Goal: Task Accomplishment & Management: Use online tool/utility

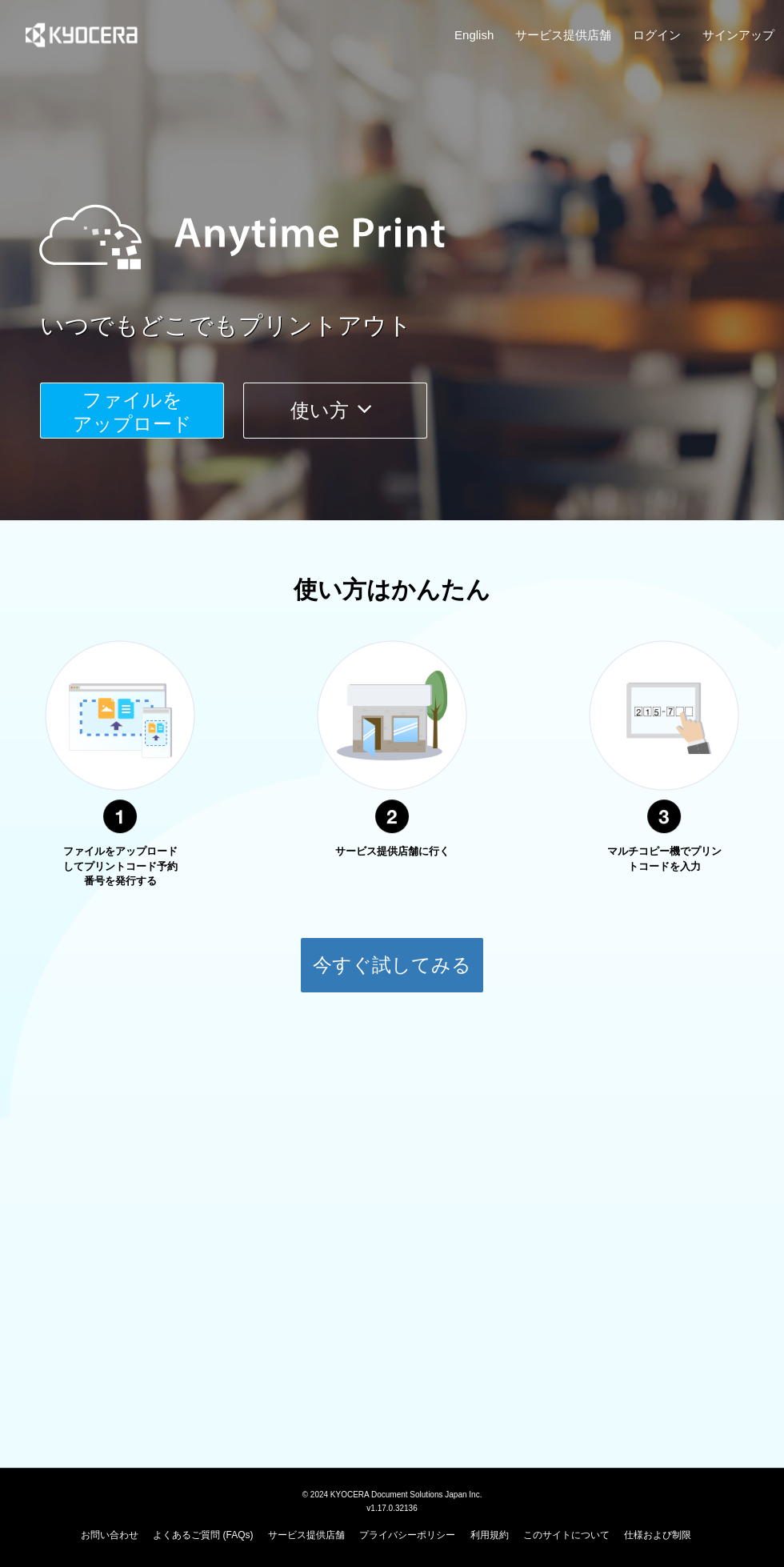
click at [142, 433] on span "ファイルを ​​アップロード" at bounding box center [132, 411] width 119 height 46
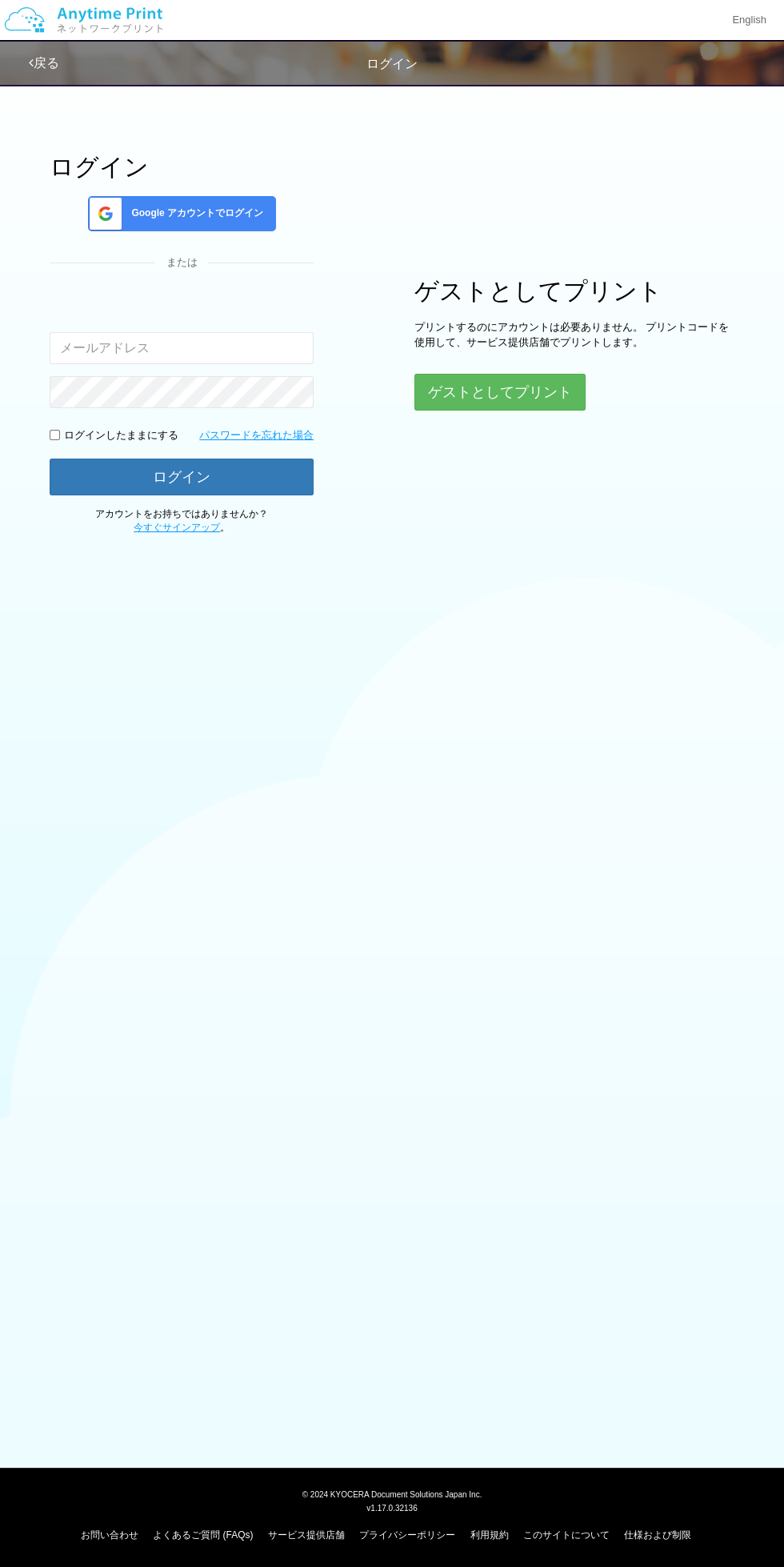
click at [218, 212] on span "Google アカウントでログイン" at bounding box center [194, 213] width 138 height 14
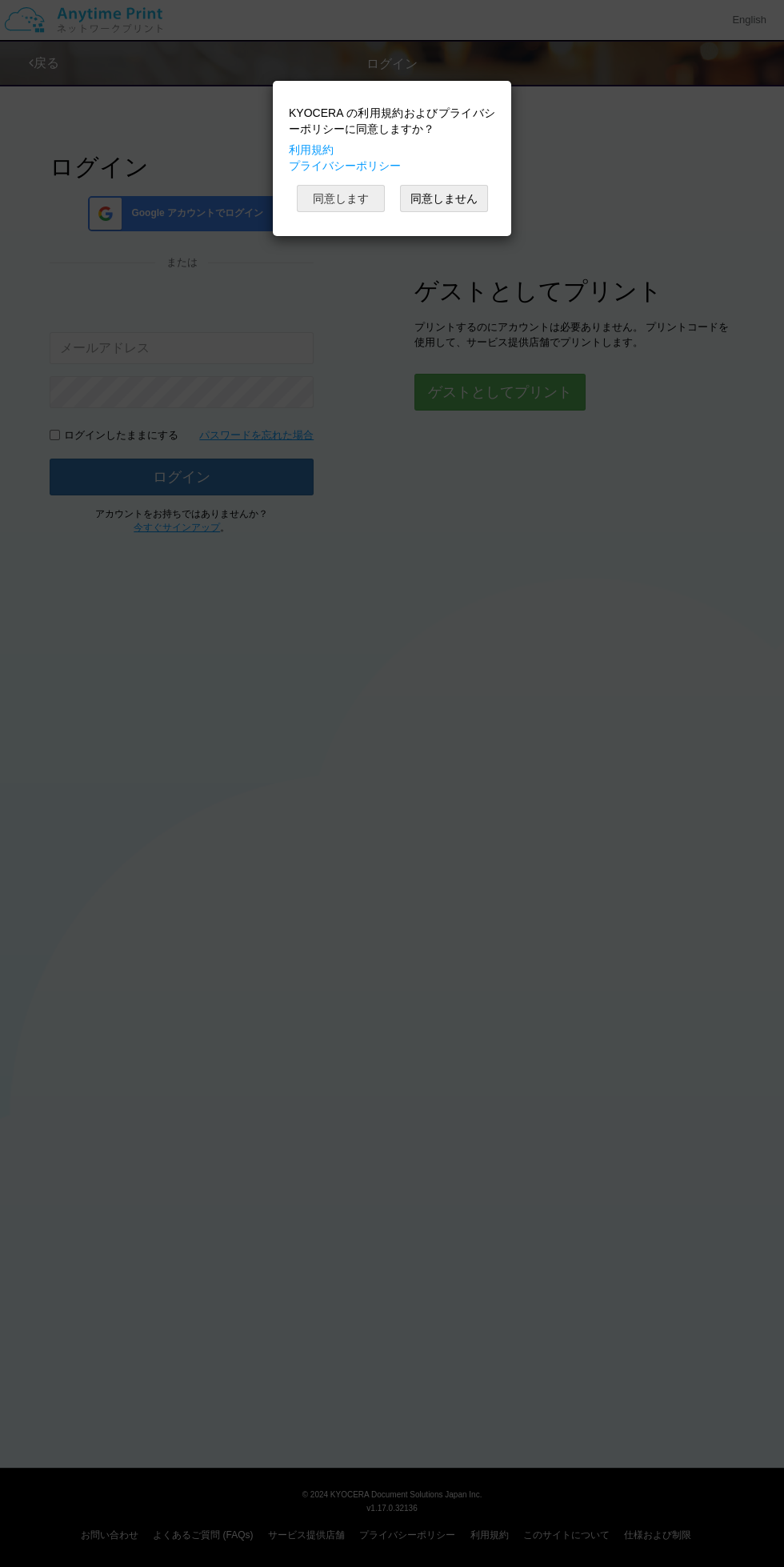
click at [348, 198] on button "同意します" at bounding box center [341, 199] width 88 height 27
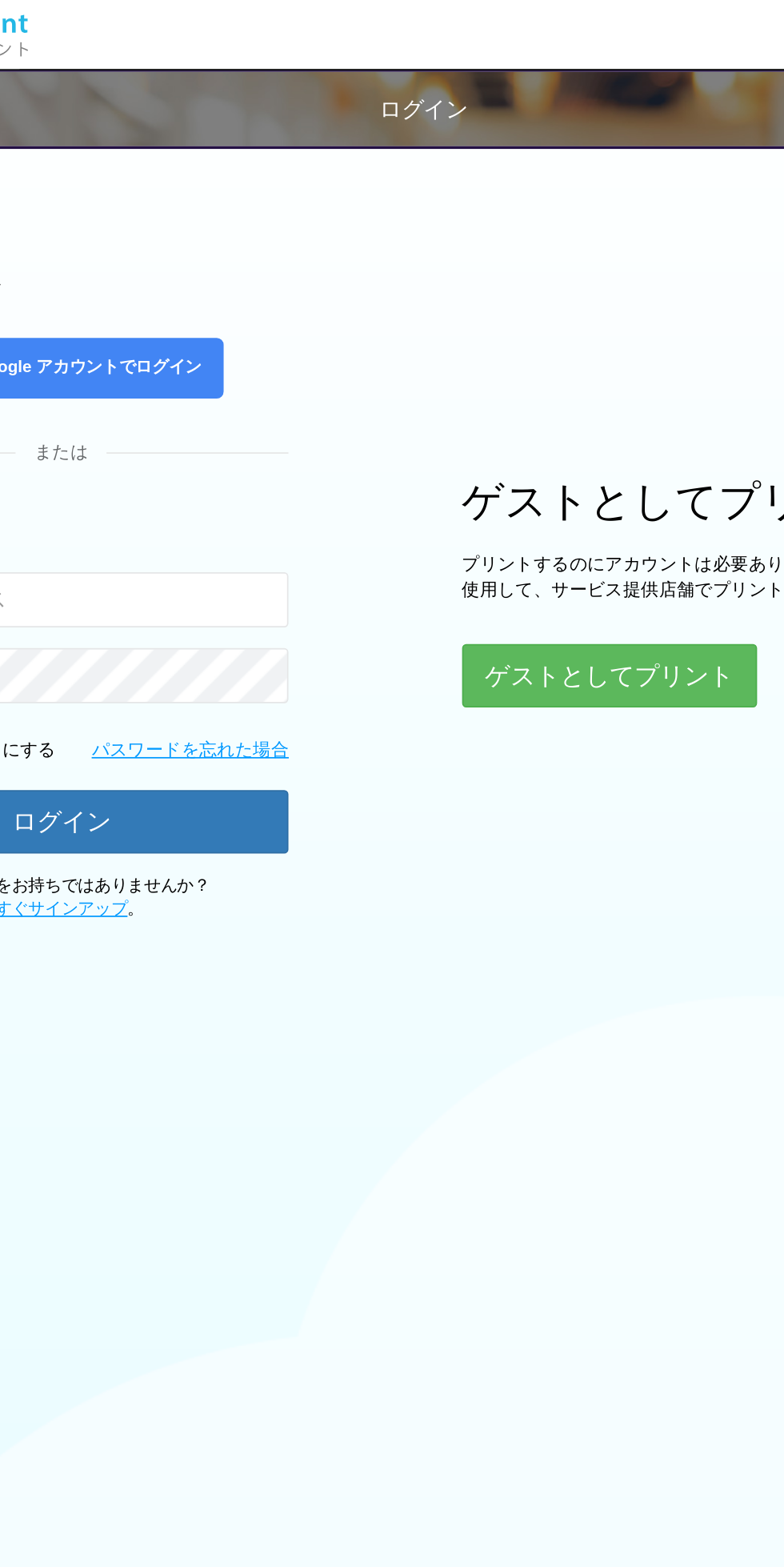
click at [252, 204] on div "Google アカウントでログイン" at bounding box center [181, 213] width 188 height 35
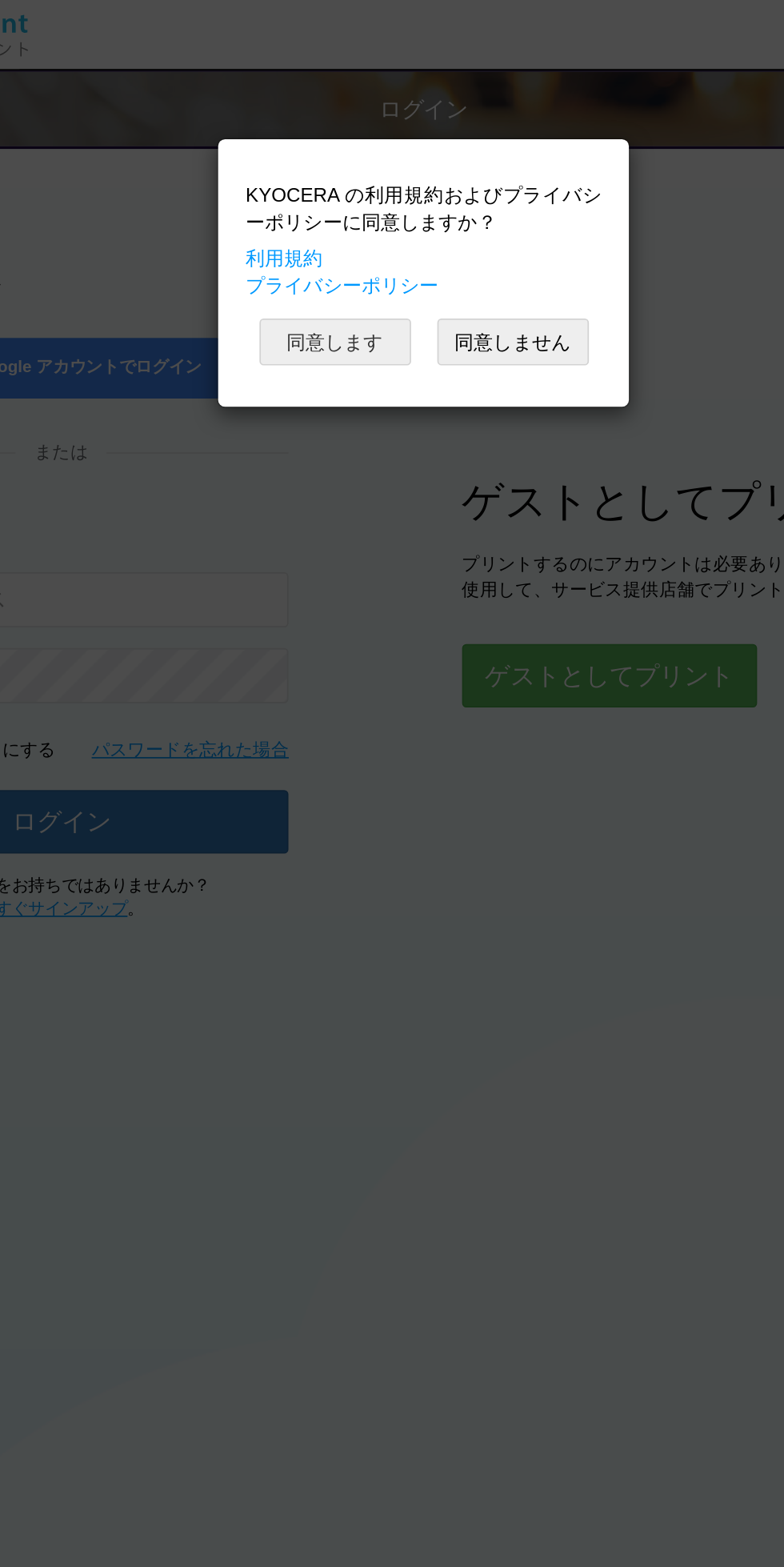
click at [361, 193] on button "同意します" at bounding box center [341, 199] width 88 height 27
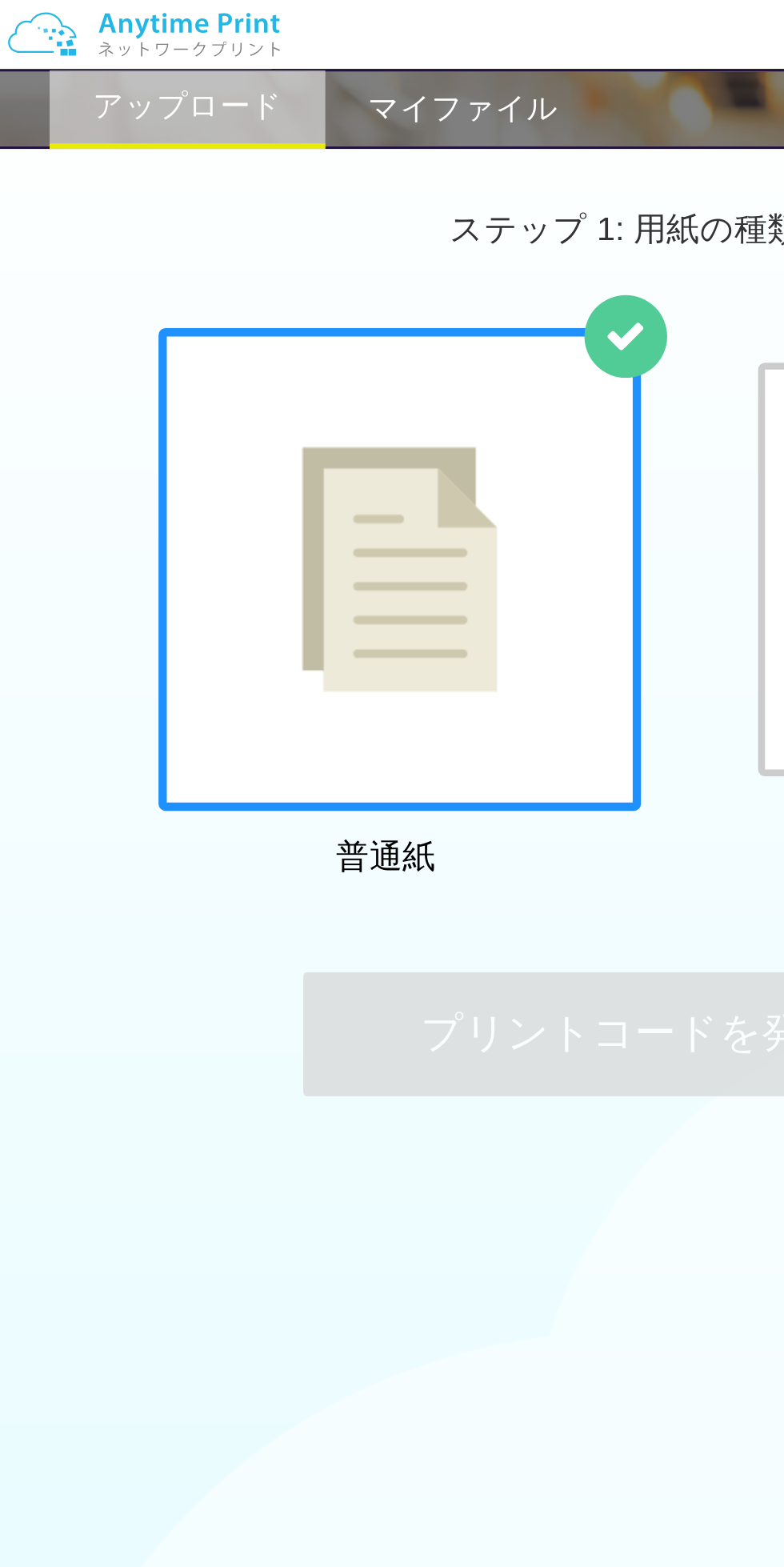
click at [275, 60] on h2 "マイファイル" at bounding box center [268, 63] width 110 height 19
